Goal: Task Accomplishment & Management: Manage account settings

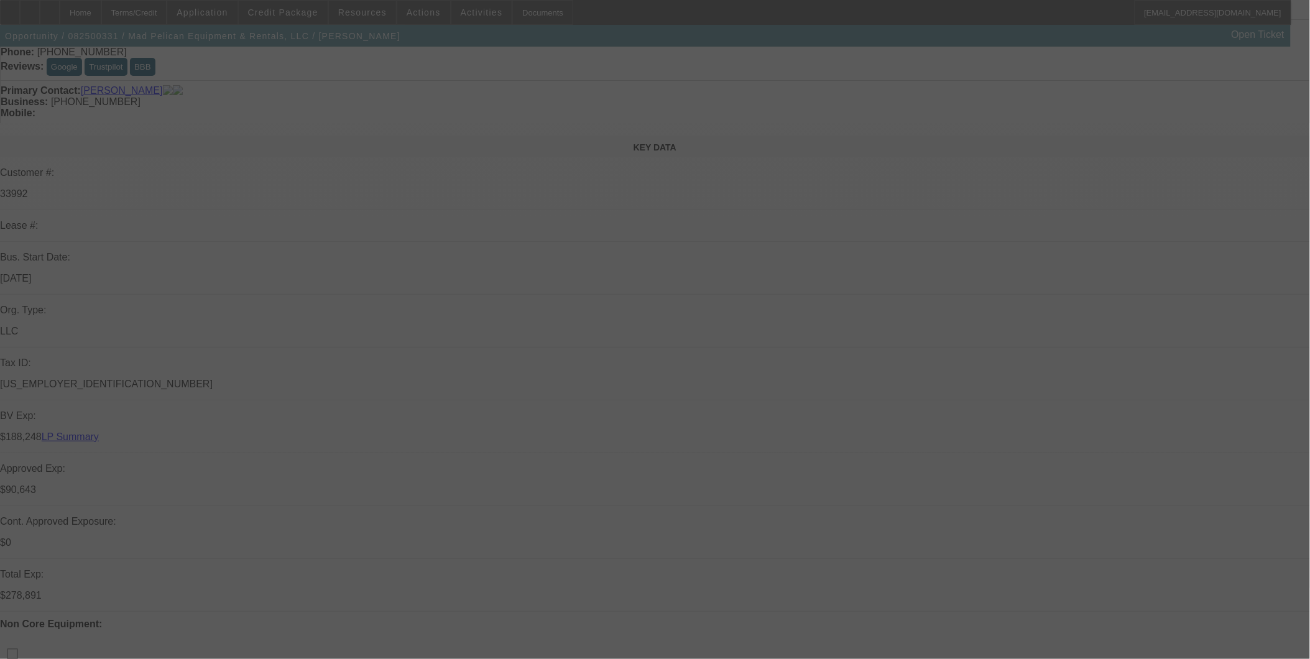
scroll to position [138, 0]
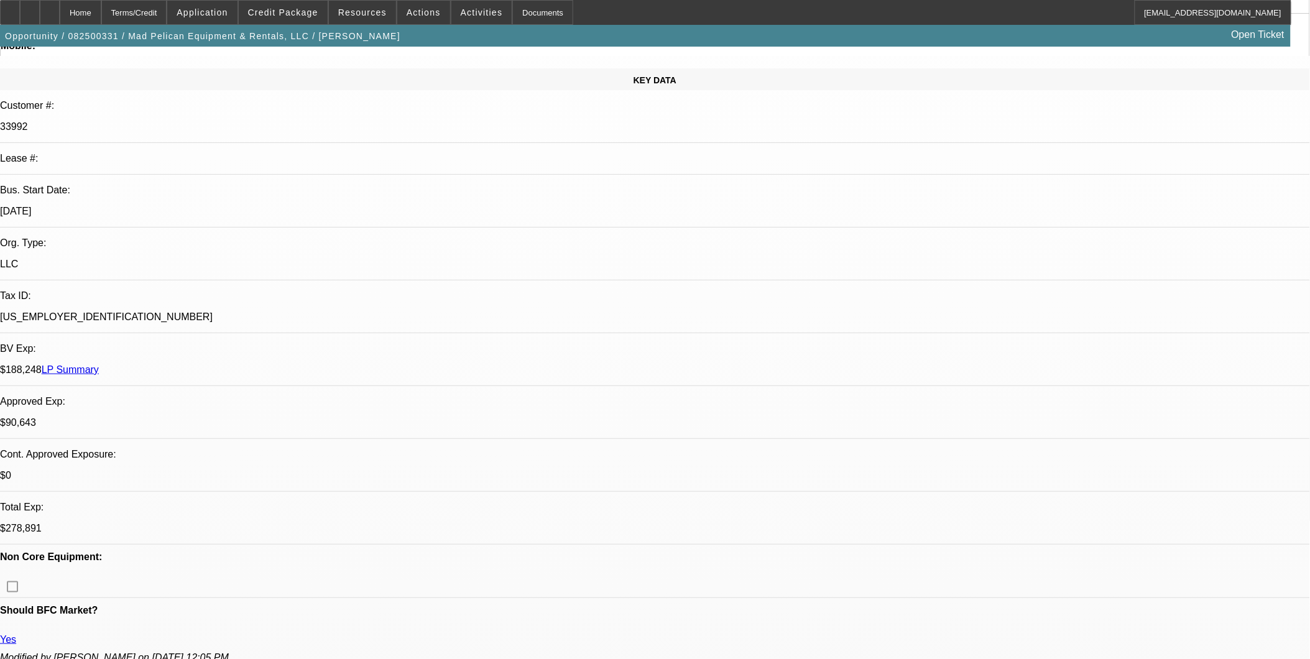
select select "0"
select select "2"
select select "0"
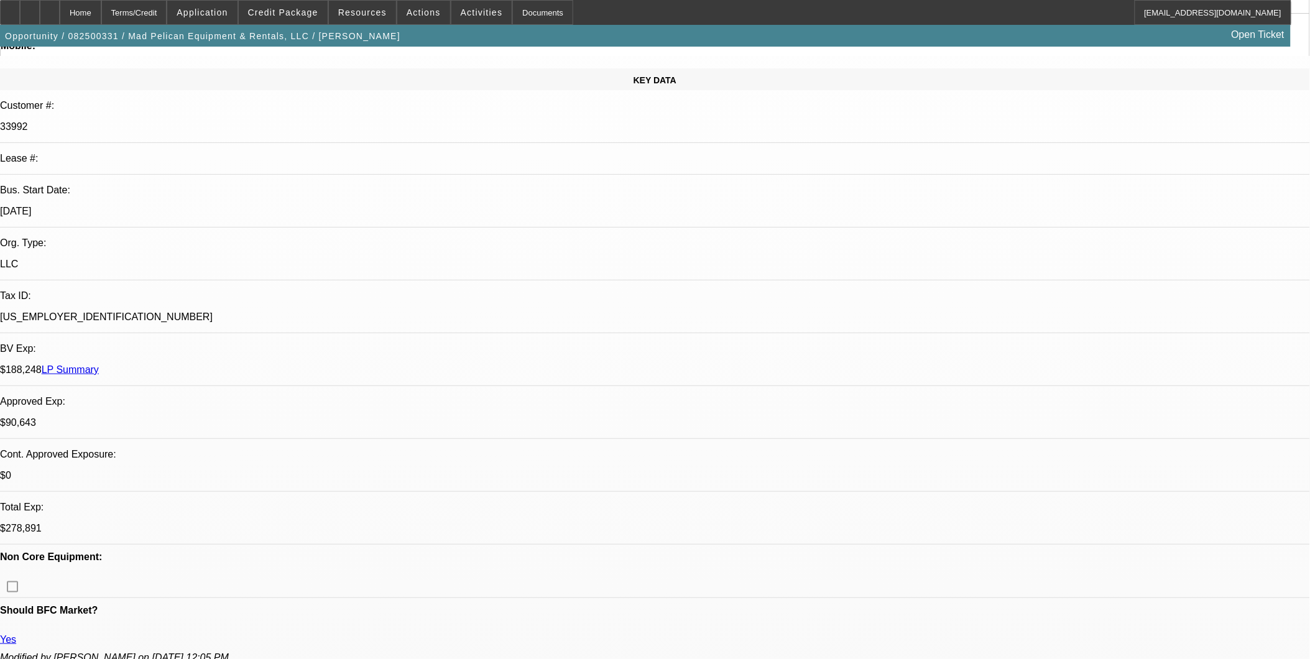
select select "0"
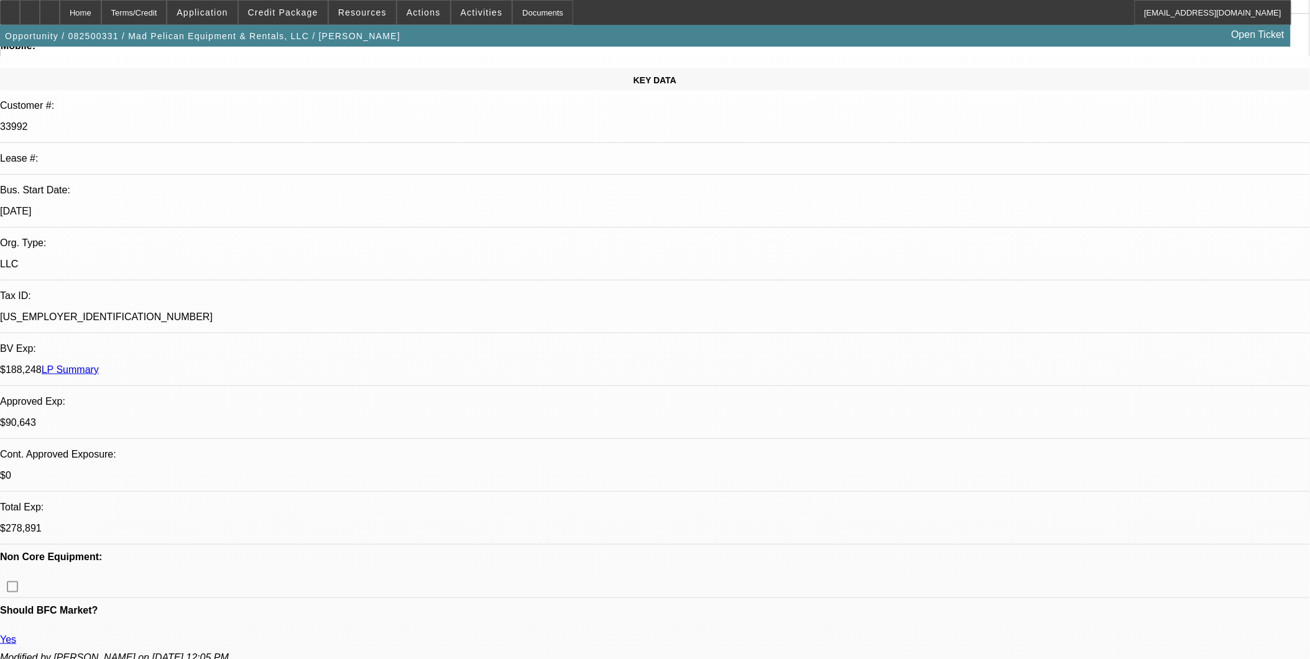
select select "0"
select select "1"
select select "2"
select select "6"
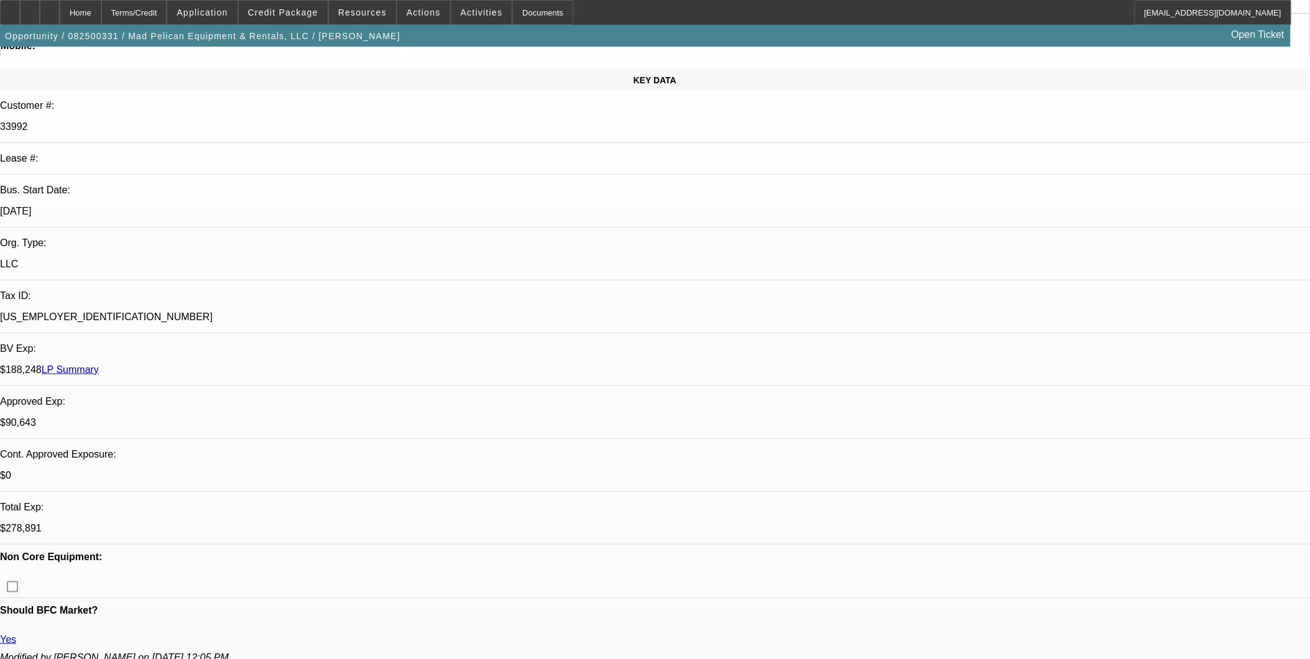
select select "1"
select select "3"
select select "6"
select select "1"
select select "3"
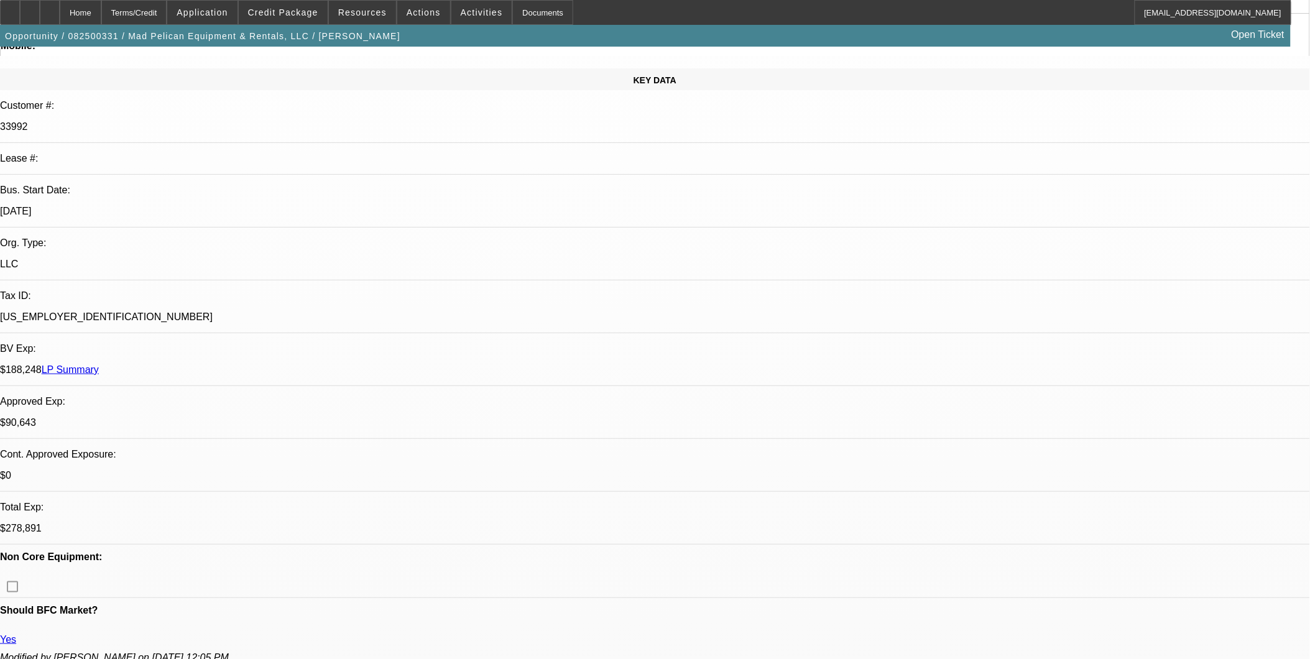
select select "6"
select select "1"
select select "3"
select select "6"
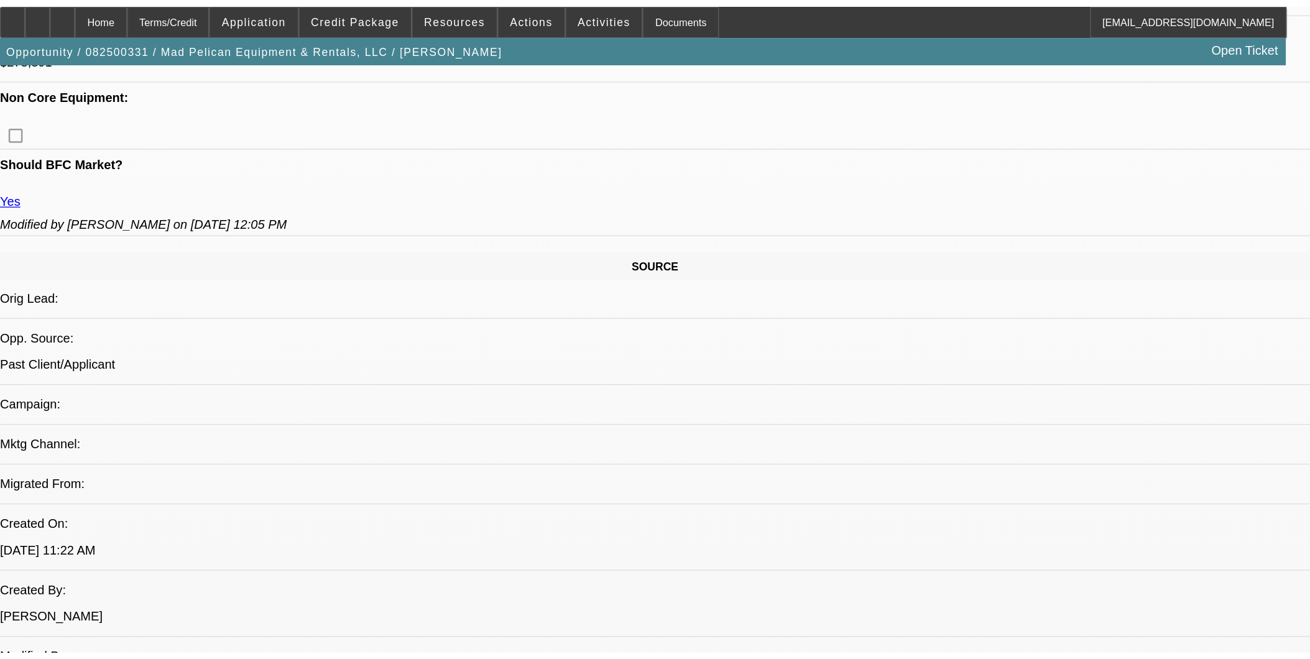
scroll to position [591, 0]
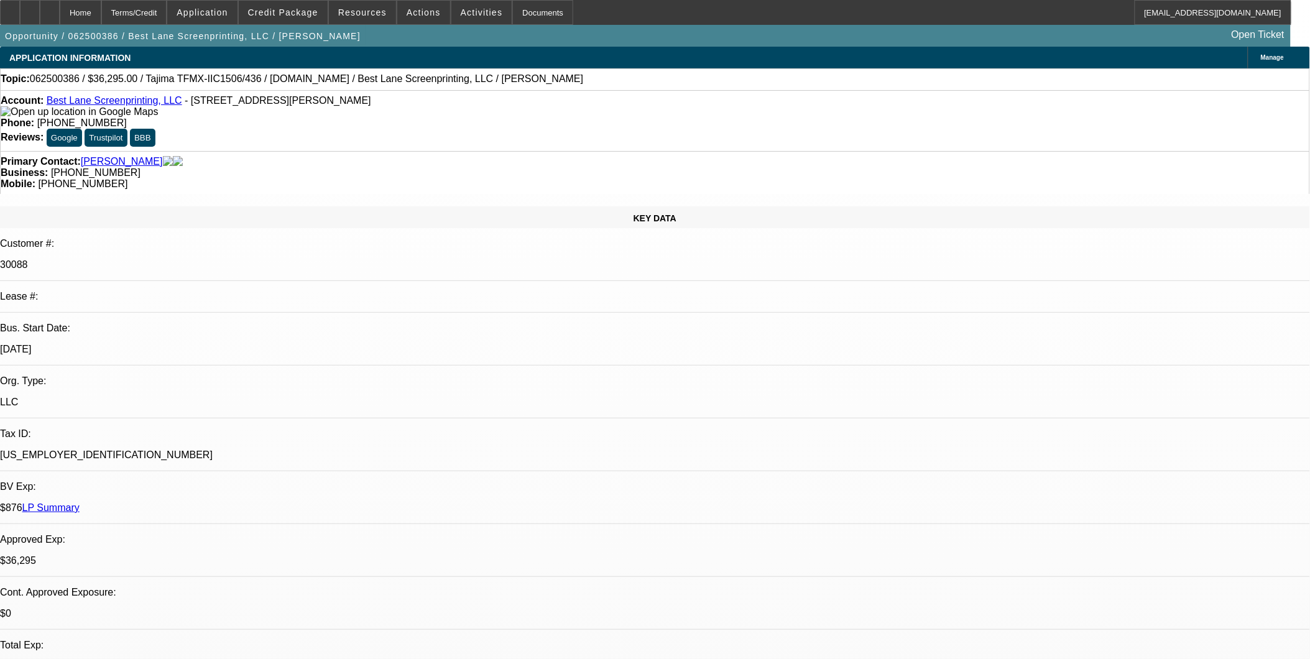
select select "0"
select select "2"
select select "0"
select select "2"
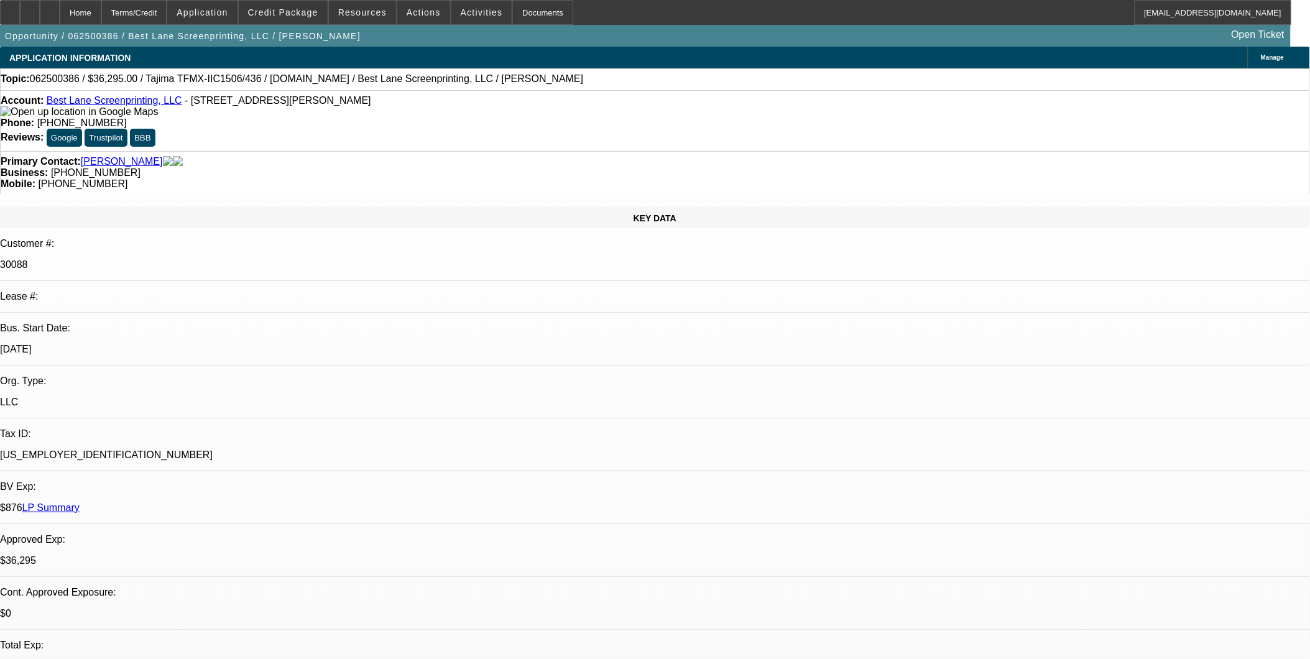
select select "0"
select select "2"
select select "0"
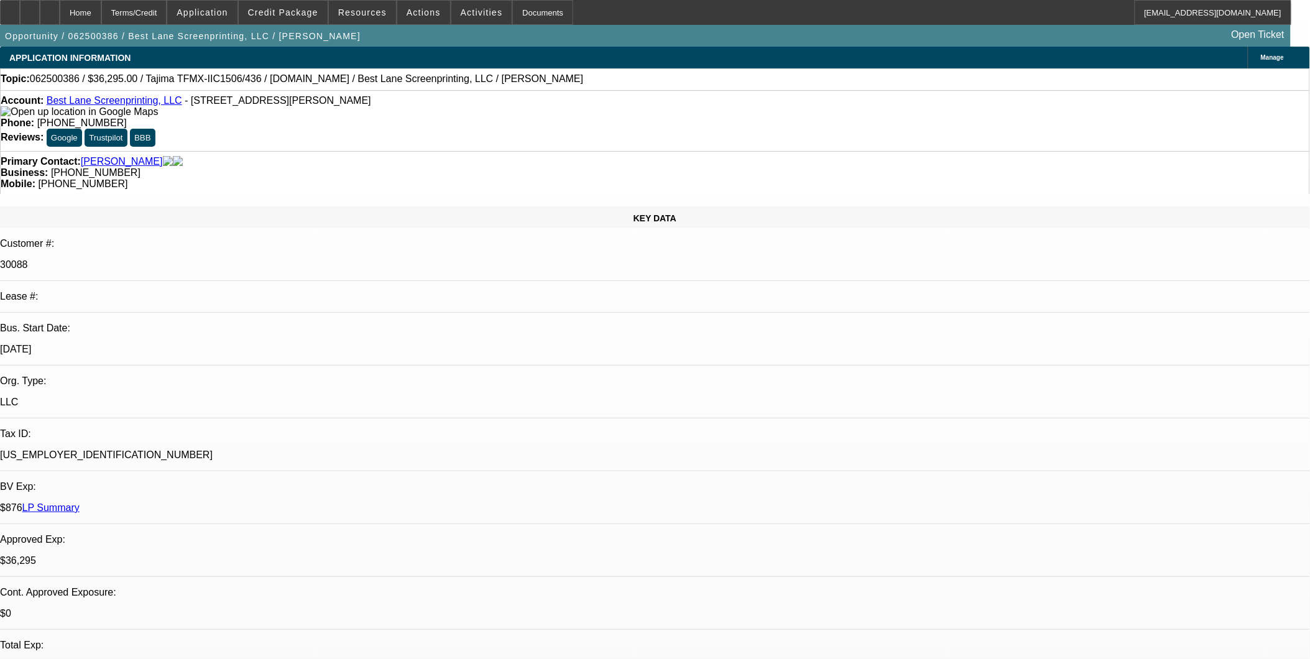
select select "2"
select select "0"
select select "1"
select select "2"
select select "6"
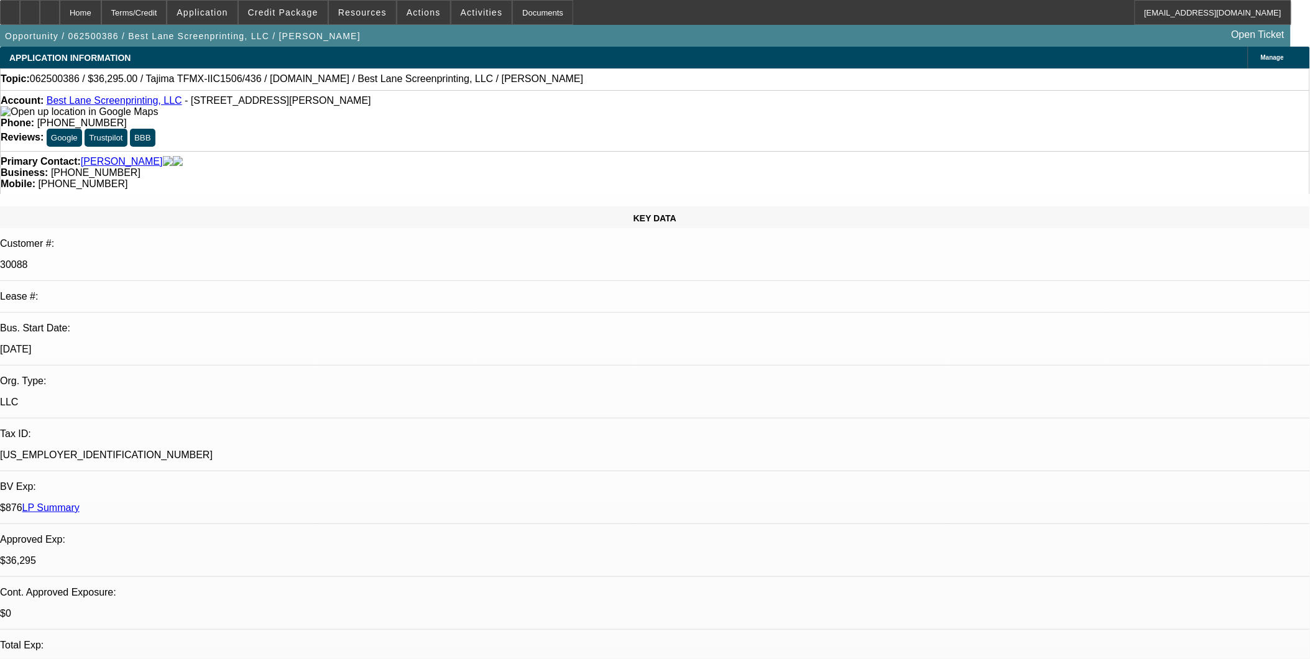
select select "1"
select select "2"
select select "6"
select select "1"
select select "2"
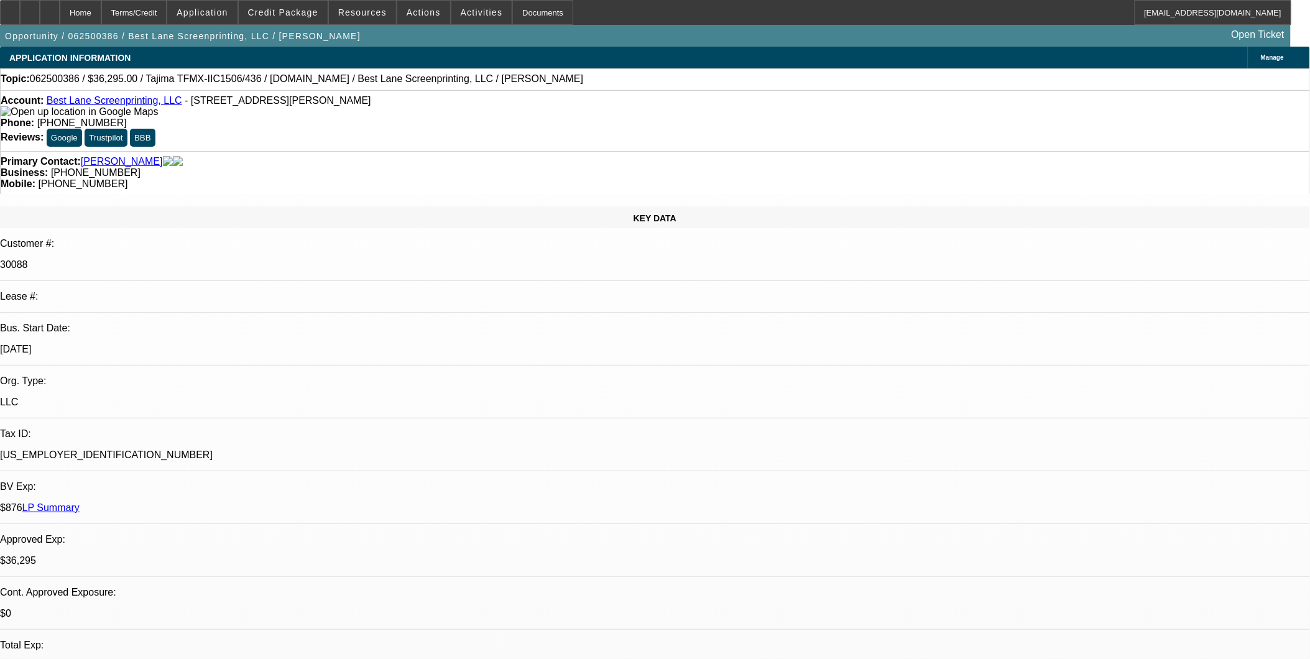
select select "6"
select select "1"
select select "2"
select select "6"
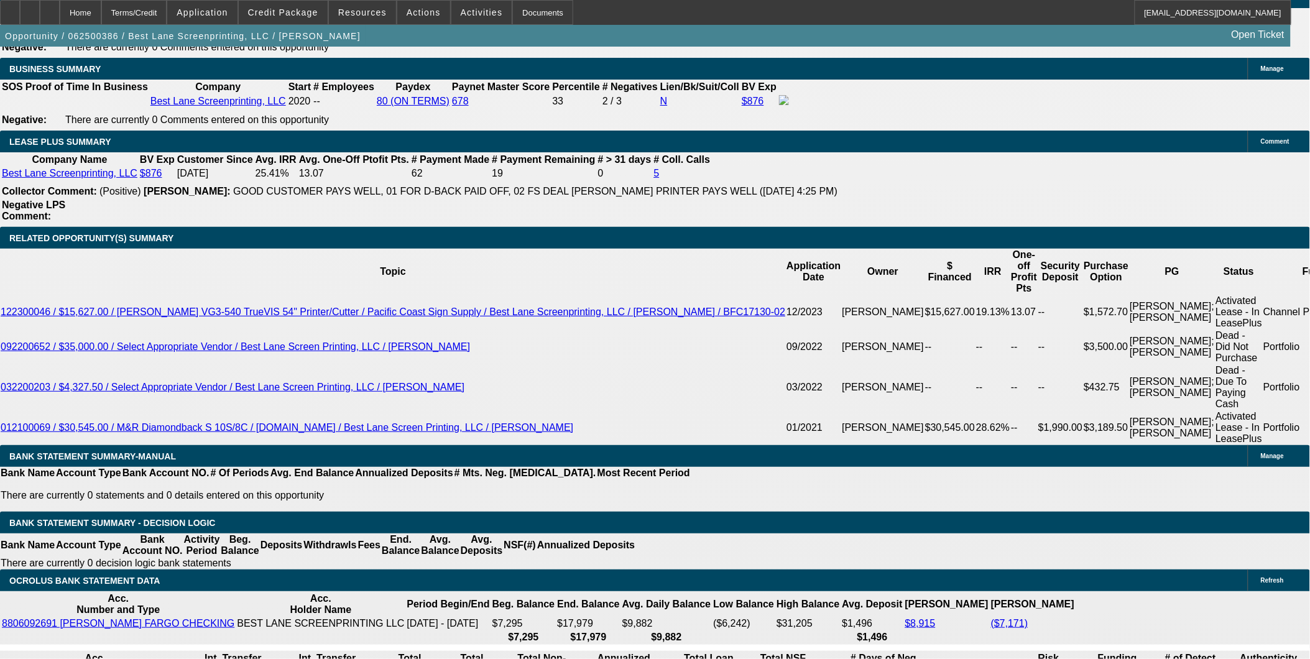
scroll to position [2003, 0]
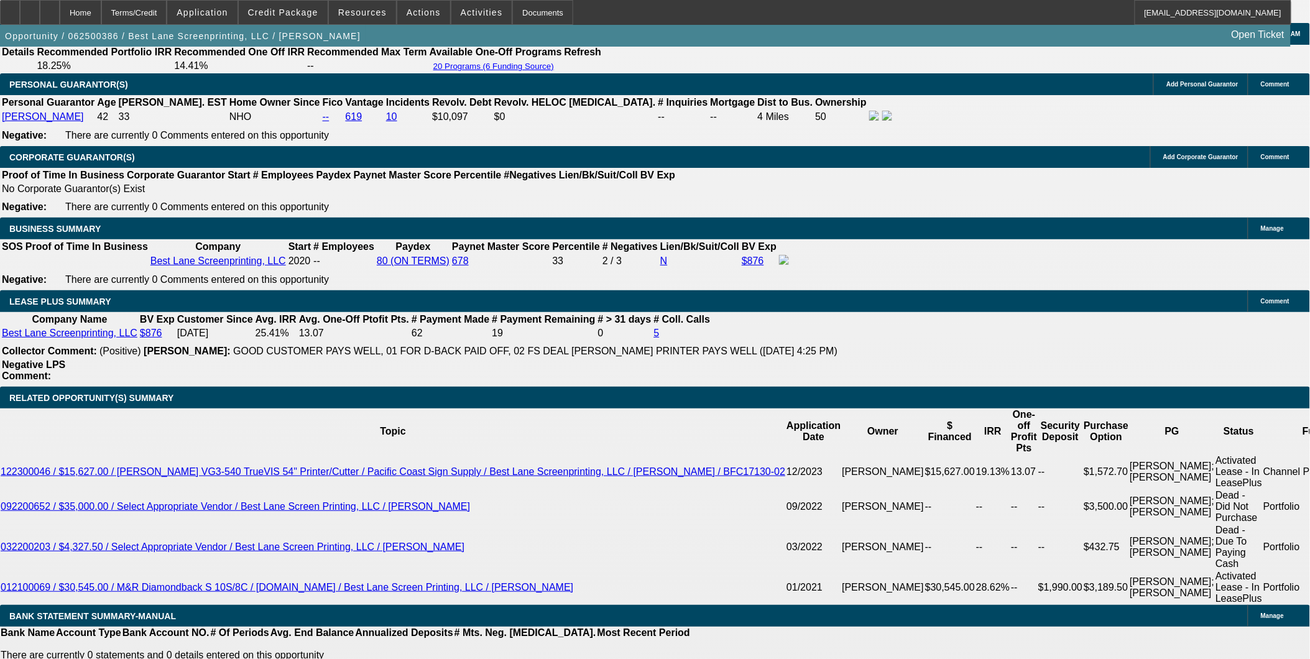
scroll to position [1934, 0]
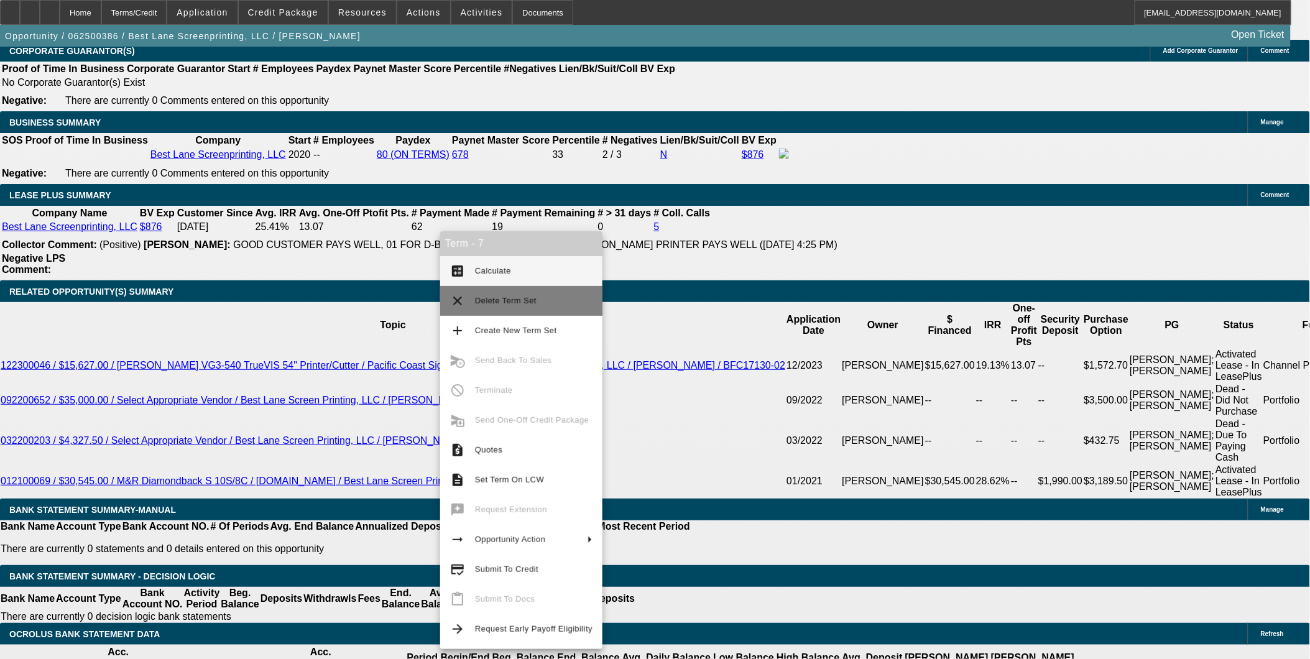
click at [491, 296] on span "Delete Term Set" at bounding box center [506, 300] width 62 height 9
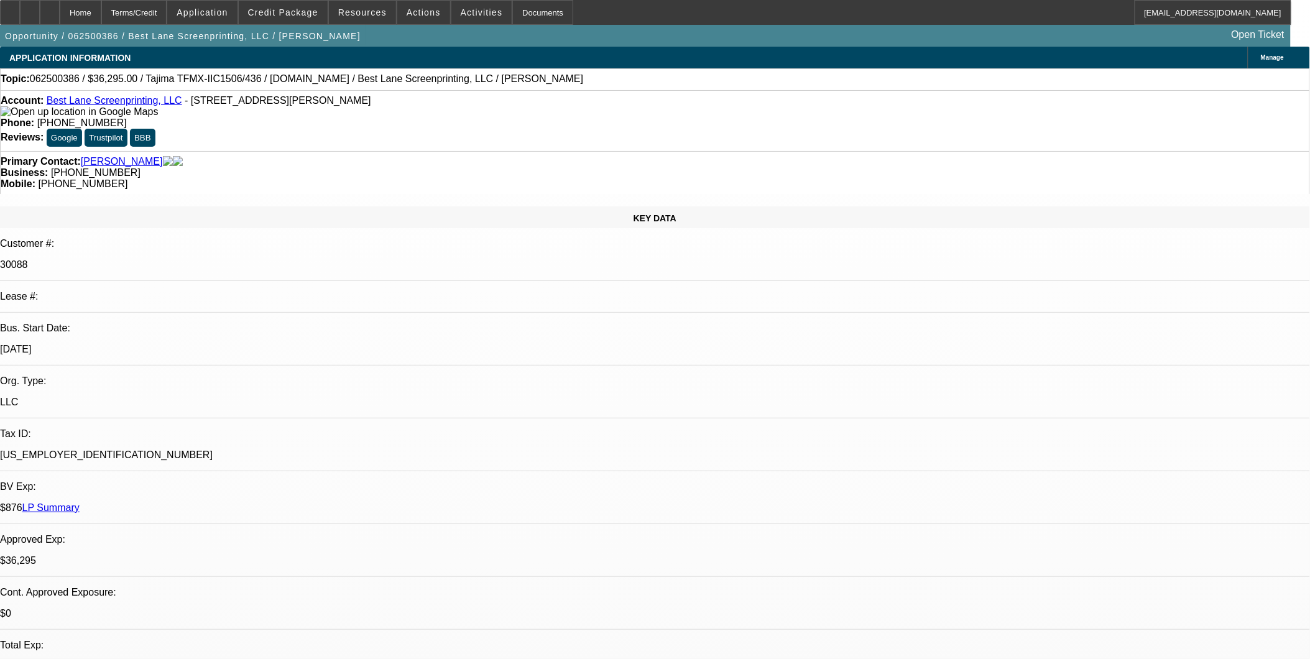
select select "0"
select select "2"
select select "0"
select select "2"
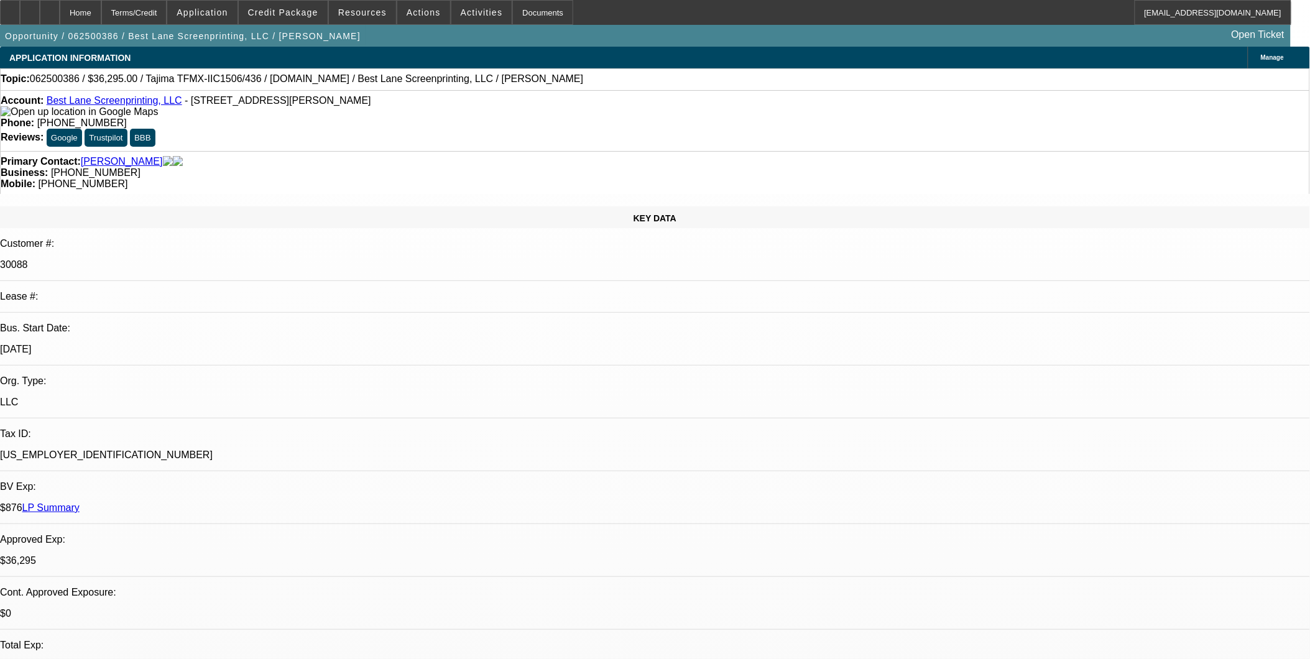
select select "0"
select select "2"
select select "0"
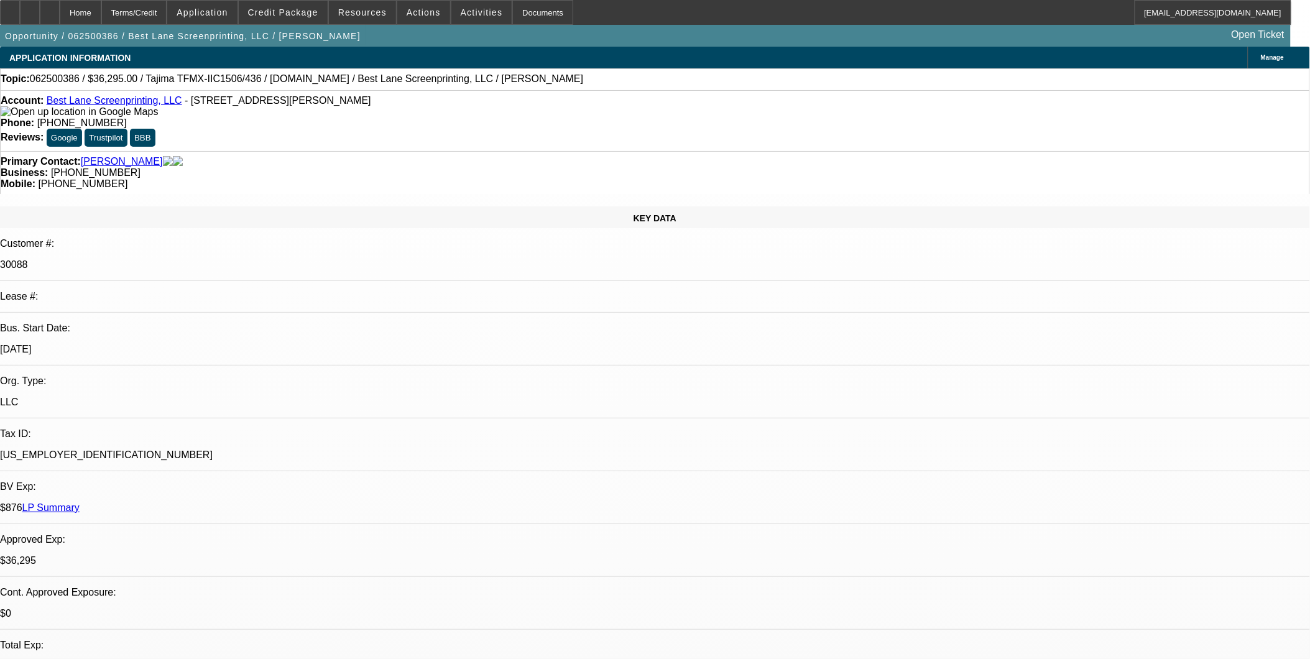
select select "2"
select select "0"
select select "1"
select select "2"
select select "6"
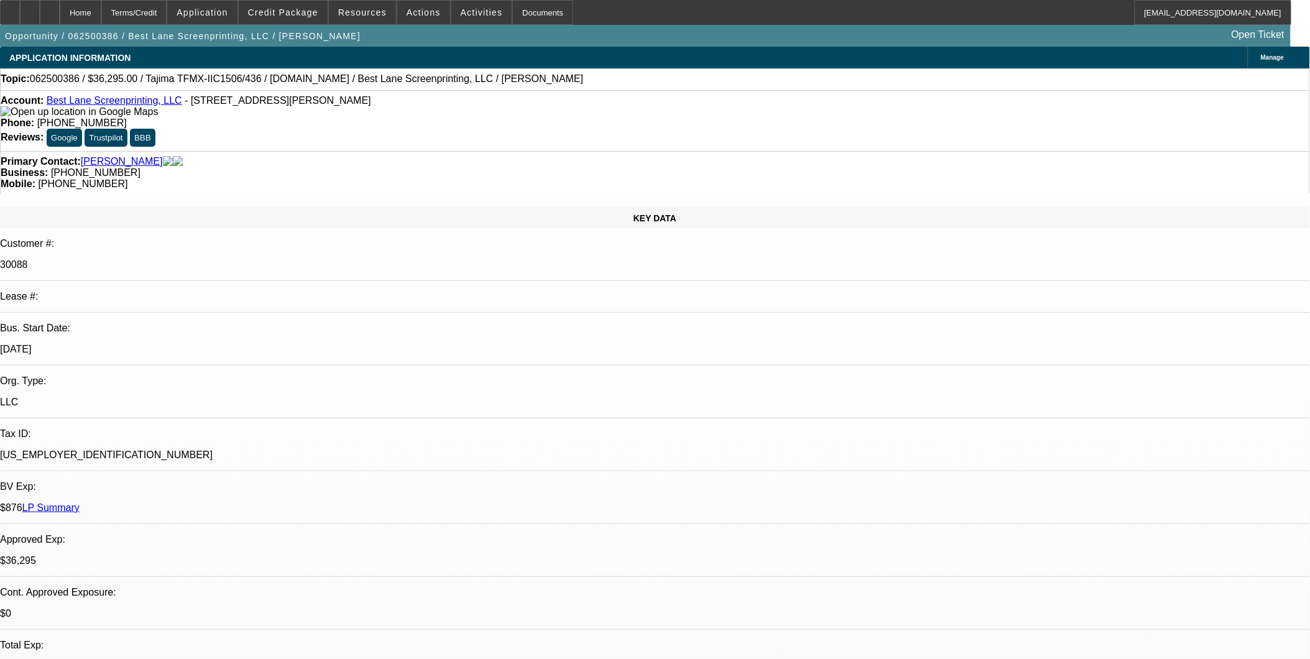
select select "1"
select select "2"
select select "6"
select select "1"
select select "2"
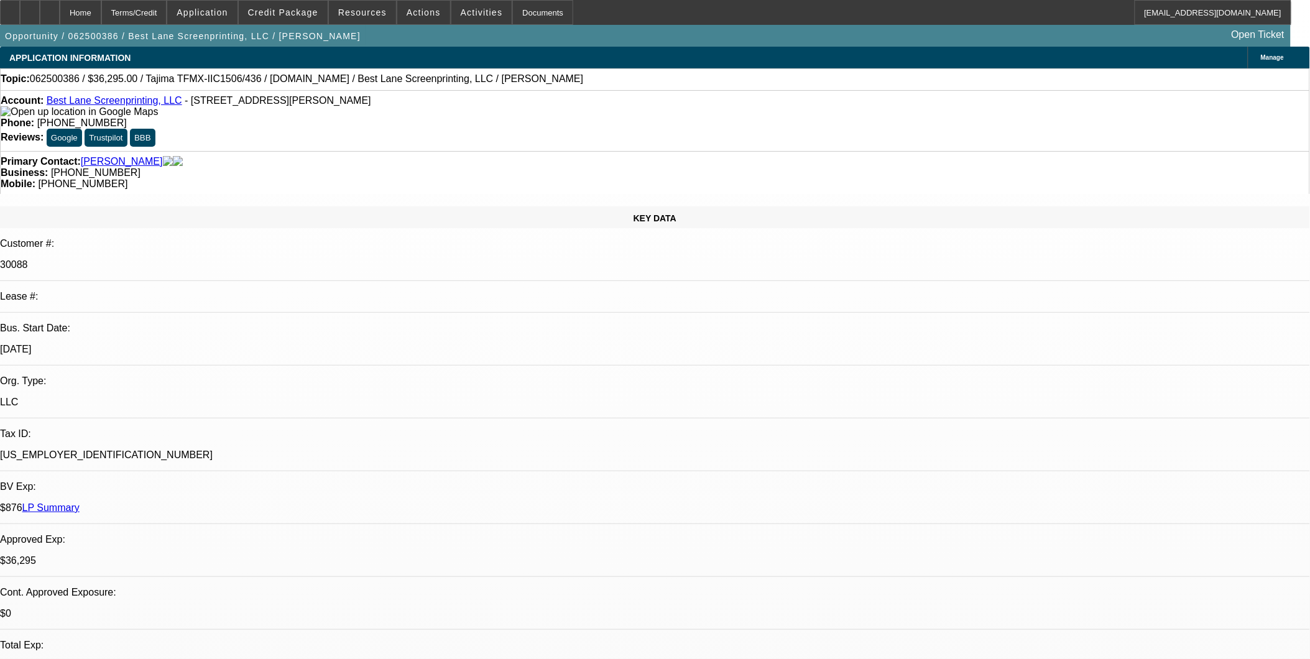
select select "6"
select select "1"
select select "2"
select select "6"
